Goal: Task Accomplishment & Management: Complete application form

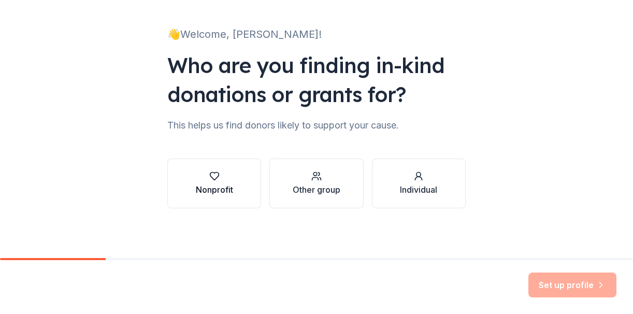
click at [231, 190] on div "Nonprofit" at bounding box center [214, 190] width 37 height 12
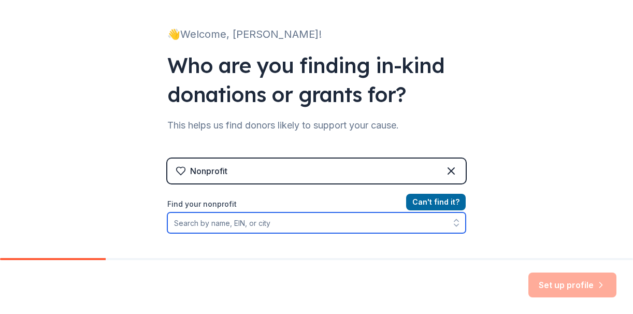
click at [271, 223] on input "Find your nonprofit" at bounding box center [316, 223] width 299 height 21
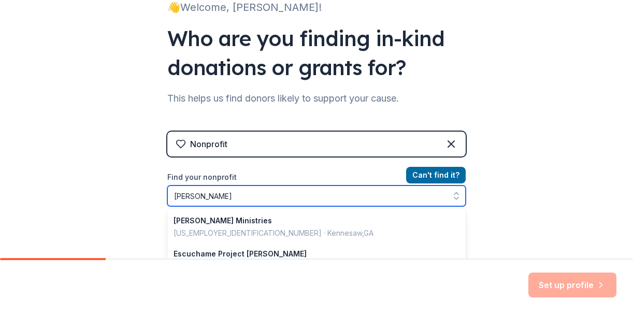
type input "[PERSON_NAME]"
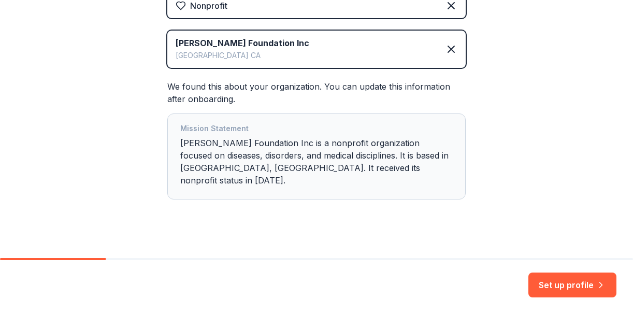
scroll to position [221, 0]
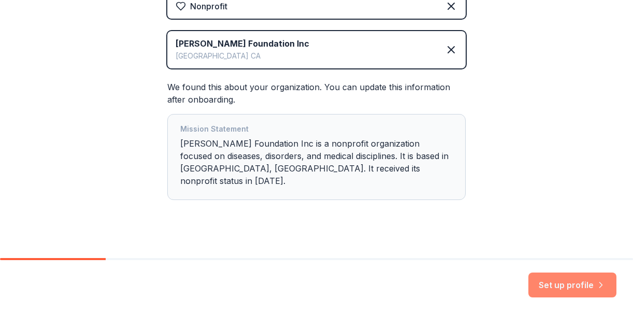
click at [546, 286] on button "Set up profile" at bounding box center [573, 285] width 88 height 25
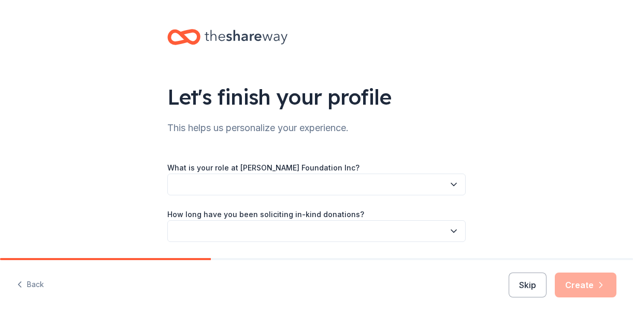
click at [321, 189] on button "button" at bounding box center [316, 185] width 299 height 22
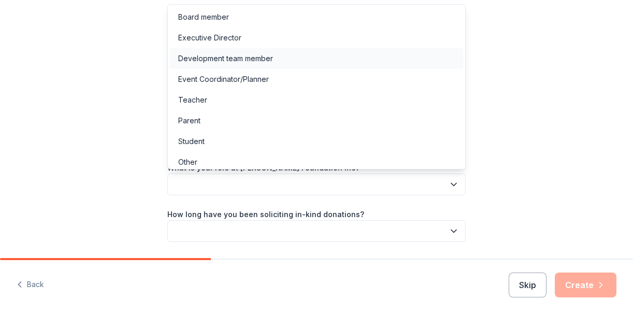
click at [223, 59] on div "Development team member" at bounding box center [225, 58] width 95 height 12
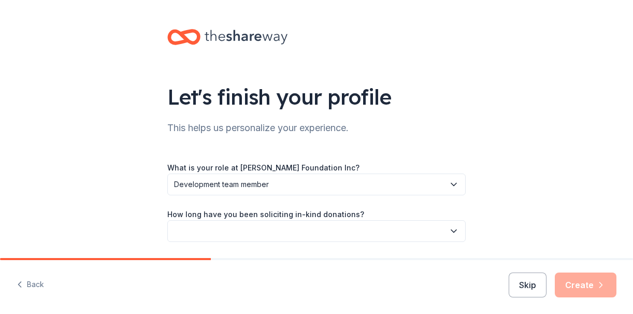
click at [283, 229] on button "button" at bounding box center [316, 231] width 299 height 22
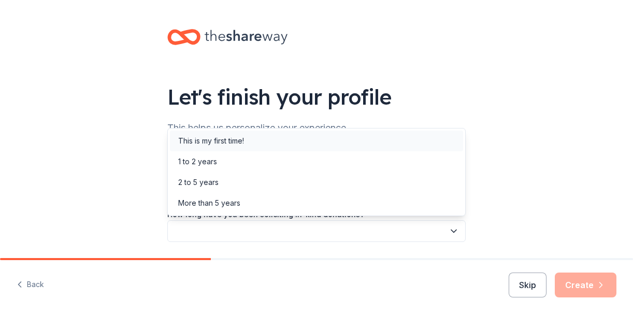
click at [232, 141] on div "This is my first time!" at bounding box center [211, 141] width 66 height 12
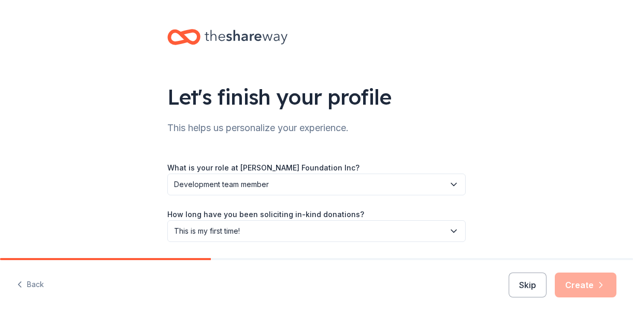
click at [405, 253] on div "What is your role at [PERSON_NAME] Foundation Inc? Development team member How …" at bounding box center [316, 225] width 299 height 128
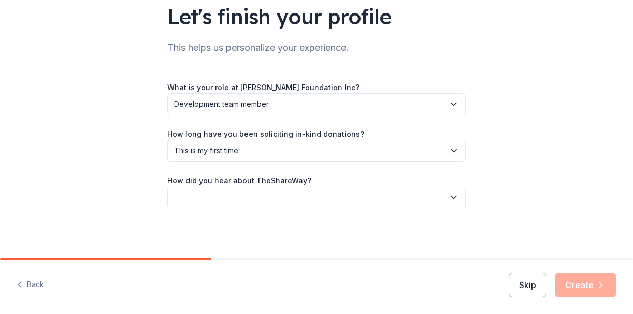
scroll to position [80, 0]
click at [352, 200] on button "button" at bounding box center [316, 198] width 299 height 22
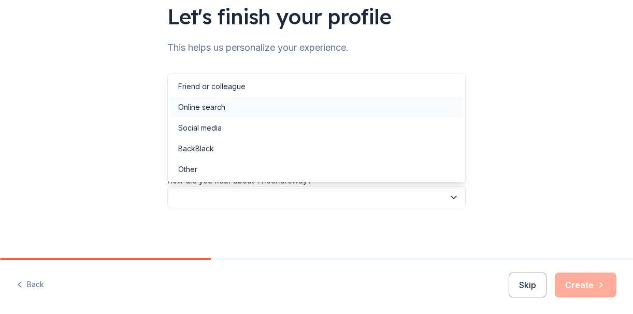
click at [224, 105] on div "Online search" at bounding box center [201, 107] width 47 height 12
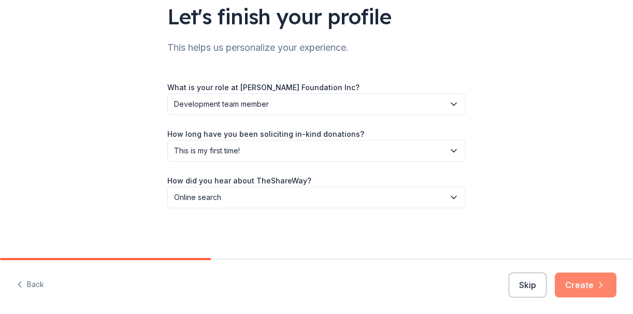
click at [578, 282] on button "Create" at bounding box center [586, 285] width 62 height 25
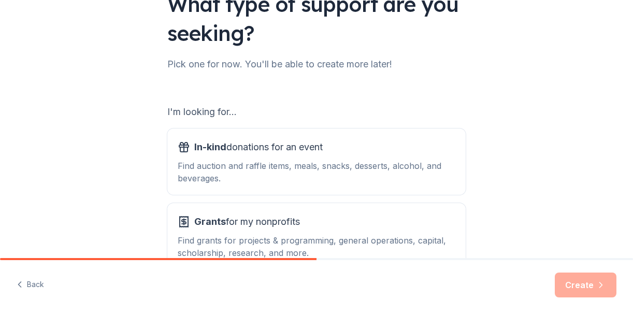
scroll to position [98, 0]
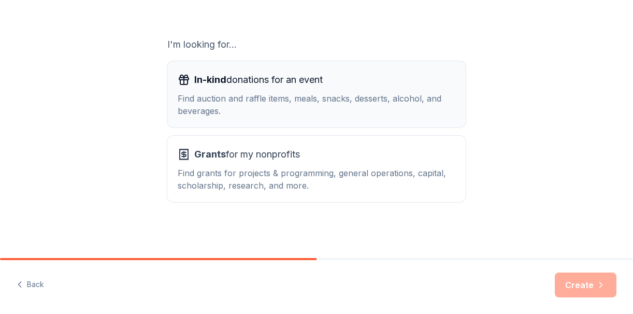
click at [333, 164] on div "Grants for my nonprofits Find grants for projects & programming, general operat…" at bounding box center [317, 169] width 278 height 46
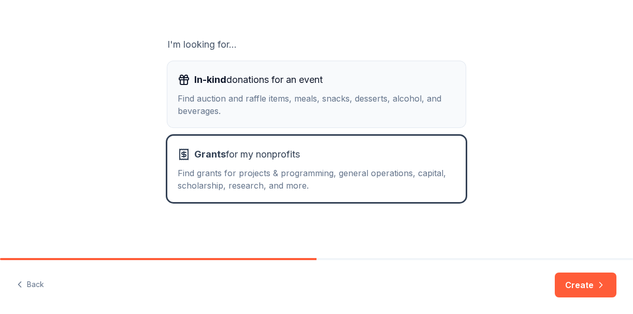
scroll to position [160, 0]
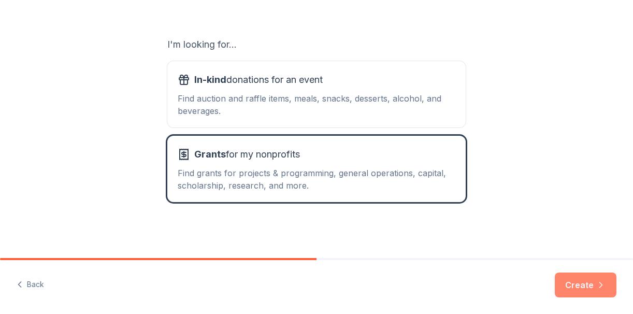
click at [590, 284] on button "Create" at bounding box center [586, 285] width 62 height 25
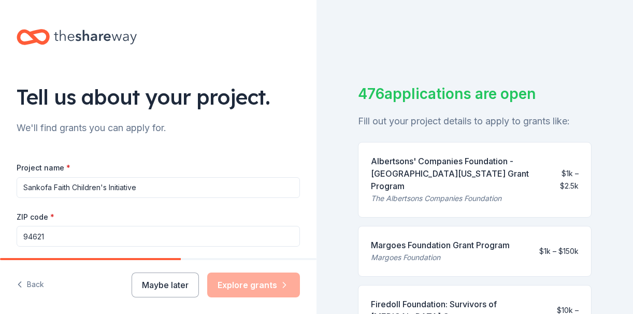
type input "Sankofa Faith Children's Initiative"
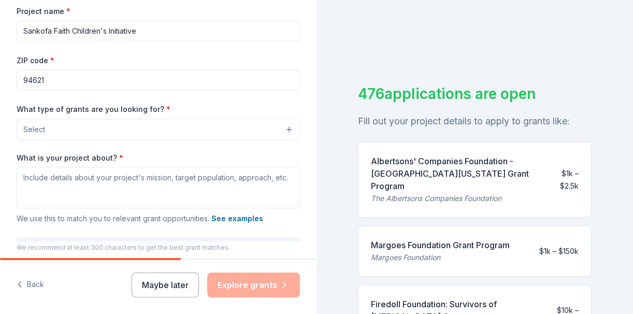
scroll to position [177, 0]
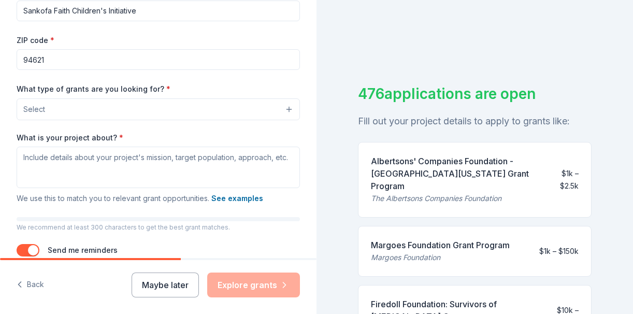
click at [160, 109] on button "Select" at bounding box center [159, 109] width 284 height 22
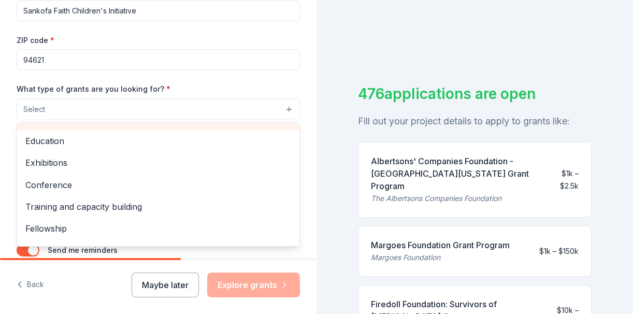
scroll to position [109, 0]
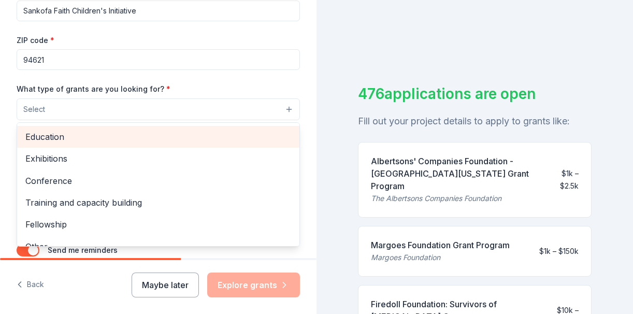
click at [222, 137] on span "Education" at bounding box center [158, 136] width 266 height 13
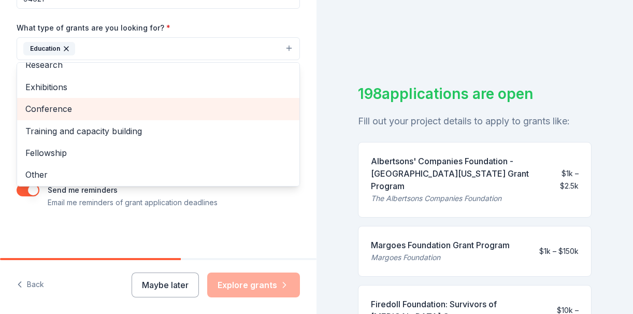
scroll to position [237, 0]
click at [161, 117] on div "Conference" at bounding box center [158, 109] width 283 height 22
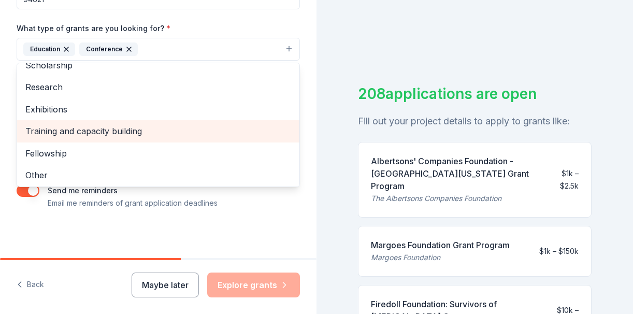
click at [152, 130] on span "Training and capacity building" at bounding box center [158, 130] width 266 height 13
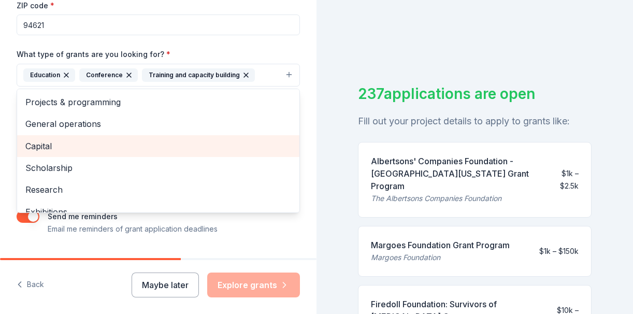
scroll to position [3, 0]
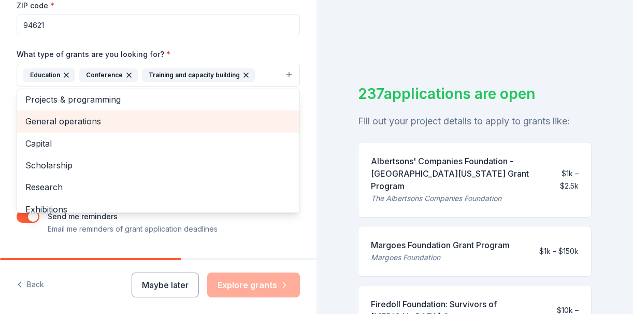
click at [149, 126] on span "General operations" at bounding box center [158, 121] width 266 height 13
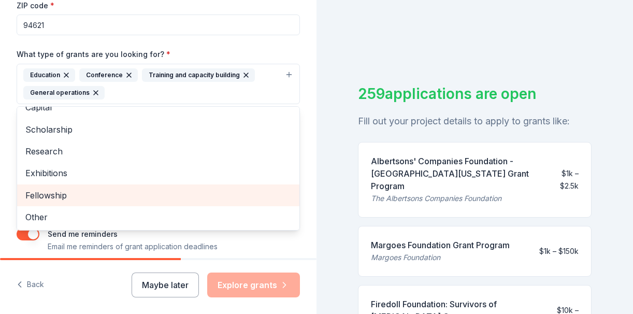
scroll to position [33, 0]
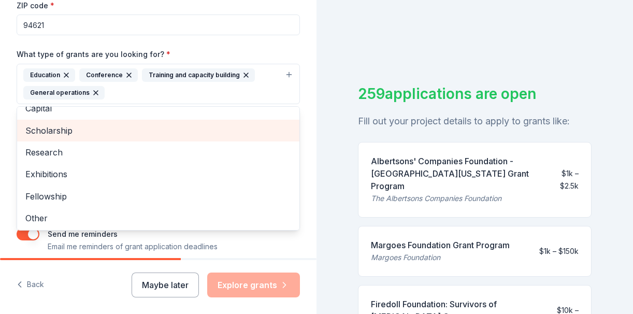
click at [170, 135] on span "Scholarship" at bounding box center [158, 130] width 266 height 13
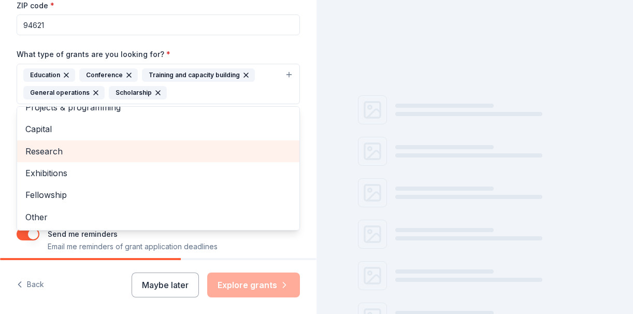
scroll to position [11, 0]
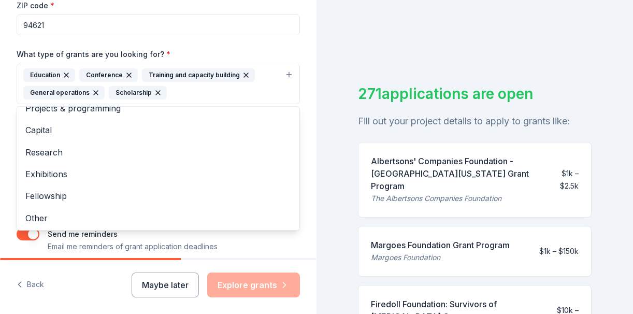
click at [329, 217] on div "Tell us about your project. We'll find grants you can apply for. Project name *…" at bounding box center [316, 157] width 633 height 314
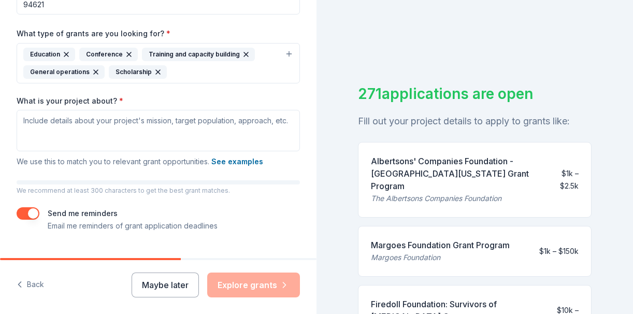
scroll to position [229, 0]
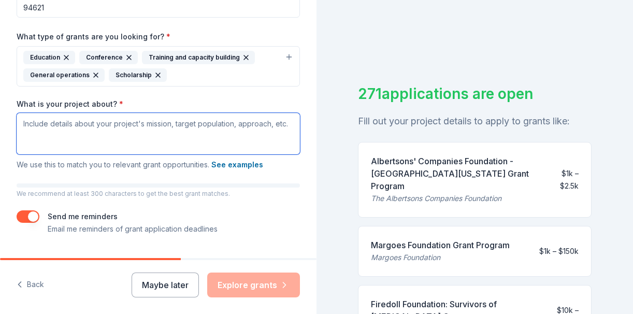
click at [124, 131] on textarea "What is your project about? *" at bounding box center [159, 133] width 284 height 41
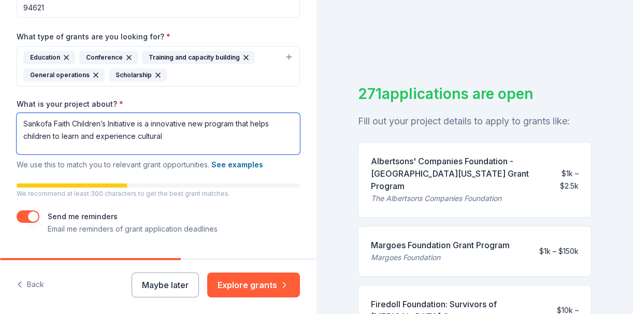
click at [136, 136] on textarea "Sankofa Faith Children’s Initiative is a innovative new program that helps chil…" at bounding box center [159, 133] width 284 height 41
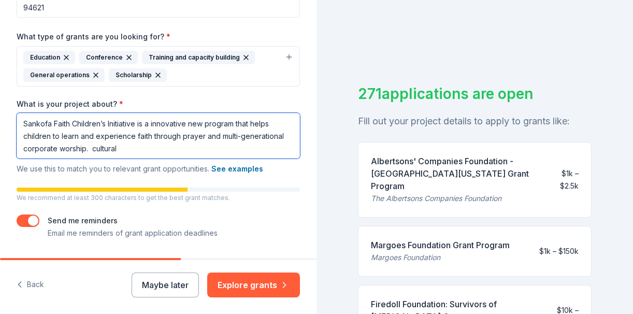
click at [68, 150] on textarea "Sankofa Faith Children’s Initiative is a innovative new program that helps chil…" at bounding box center [159, 136] width 284 height 46
drag, startPoint x: 83, startPoint y: 149, endPoint x: 66, endPoint y: 148, distance: 17.7
click at [66, 148] on textarea "Sankofa Faith Children’s Initiative is a innovative new program that helps chil…" at bounding box center [159, 136] width 284 height 46
drag, startPoint x: 230, startPoint y: 149, endPoint x: 202, endPoint y: 149, distance: 27.5
click at [202, 149] on textarea "Sankofa Faith Children’s Initiative is a innovative new program that helps chil…" at bounding box center [159, 136] width 284 height 46
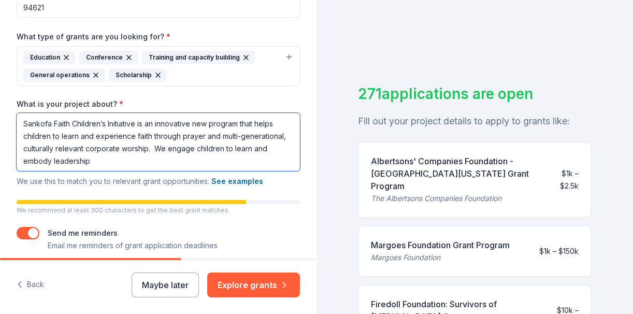
drag, startPoint x: 202, startPoint y: 149, endPoint x: 201, endPoint y: 162, distance: 12.5
click at [201, 162] on textarea "Sankofa Faith Children’s Initiative is an innovative new program that helps chi…" at bounding box center [159, 142] width 284 height 58
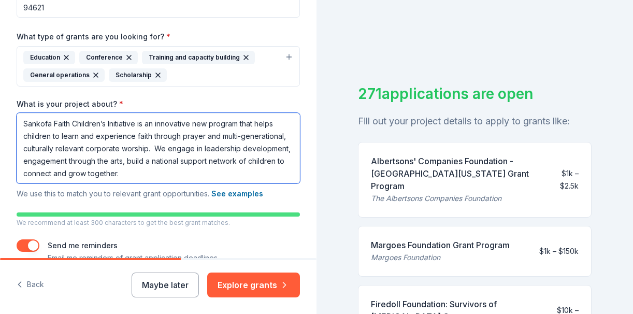
click at [195, 150] on textarea "Sankofa Faith Children’s Initiative is an innovative new program that helps chi…" at bounding box center [159, 148] width 284 height 71
click at [192, 160] on textarea "Sankofa Faith Children’s Initiative is an innovative new program that helps chi…" at bounding box center [159, 148] width 284 height 71
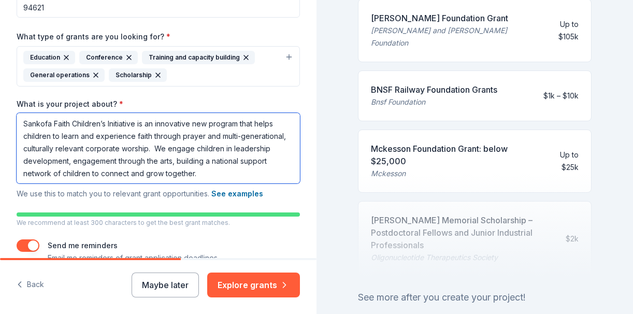
scroll to position [561, 0]
click at [223, 166] on textarea "Sankofa Faith Children’s Initiative is an innovative new program that helps chi…" at bounding box center [159, 148] width 284 height 71
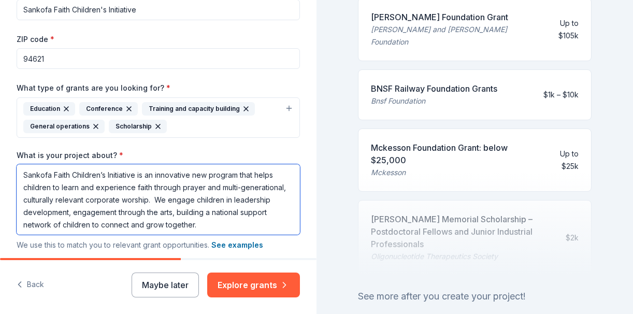
scroll to position [173, 0]
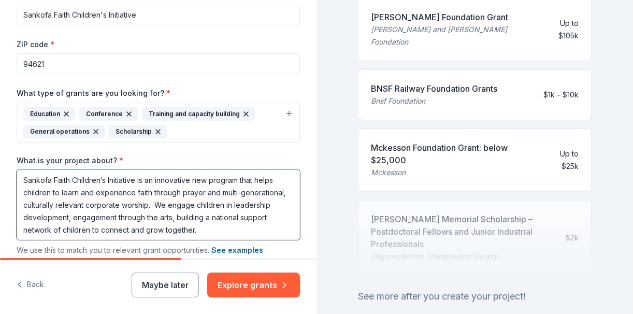
drag, startPoint x: 194, startPoint y: 205, endPoint x: 169, endPoint y: 206, distance: 24.9
click at [169, 206] on textarea "Sankofa Faith Children’s Initiative is an innovative new program that helps chi…" at bounding box center [159, 205] width 284 height 71
click at [217, 207] on textarea "Sankofa Faith Children’s Initiative is an innovative new program that helps chi…" at bounding box center [159, 205] width 284 height 71
click at [209, 229] on textarea "Sankofa Faith Children’s Initiative is an innovative new program that helps chi…" at bounding box center [159, 205] width 284 height 71
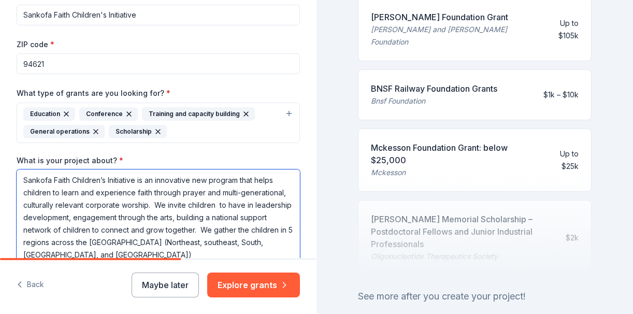
click at [49, 243] on textarea "Sankofa Faith Children’s Initiative is an innovative new program that helps chi…" at bounding box center [159, 216] width 284 height 93
click at [49, 257] on textarea "Sankofa Faith Children’s Initiative is an innovative new program that helps chi…" at bounding box center [159, 216] width 284 height 93
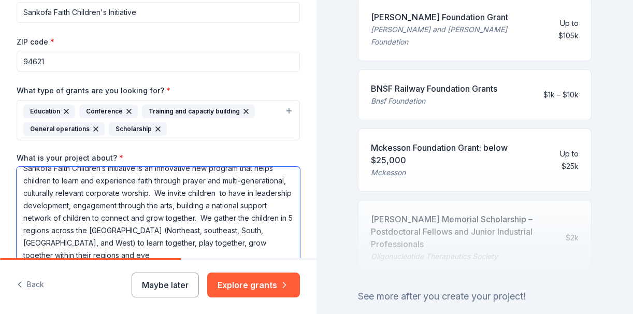
scroll to position [176, 0]
click at [160, 255] on textarea "Sankofa Faith Children’s Initiative is an innovative new program that helps chi…" at bounding box center [159, 212] width 284 height 93
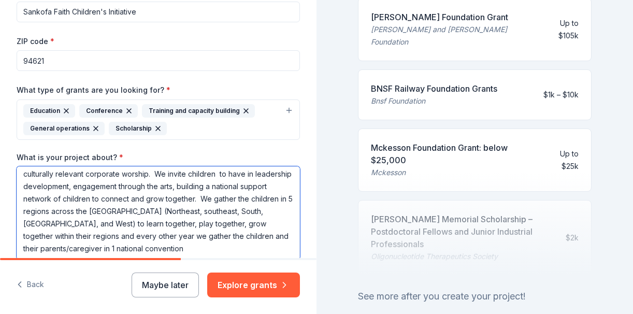
scroll to position [28, 0]
click at [103, 245] on textarea "Sankofa Faith Children’s Initiative is an innovative new program that helps chi…" at bounding box center [159, 212] width 284 height 93
type textarea "Sankofa Faith Children’s Initiative is an innovative new program that helps chi…"
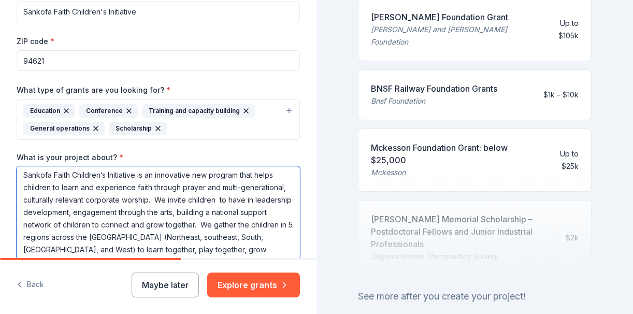
scroll to position [0, 0]
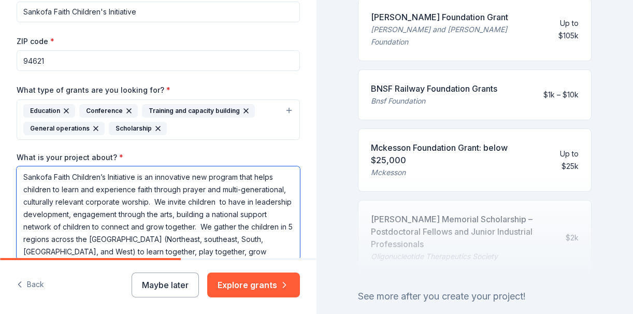
drag, startPoint x: 273, startPoint y: 249, endPoint x: 19, endPoint y: 160, distance: 268.6
click at [19, 160] on div "What is your project about? * Sankofa Faith Children’s Initiative is an innovat…" at bounding box center [159, 214] width 284 height 124
